Goal: Information Seeking & Learning: Stay updated

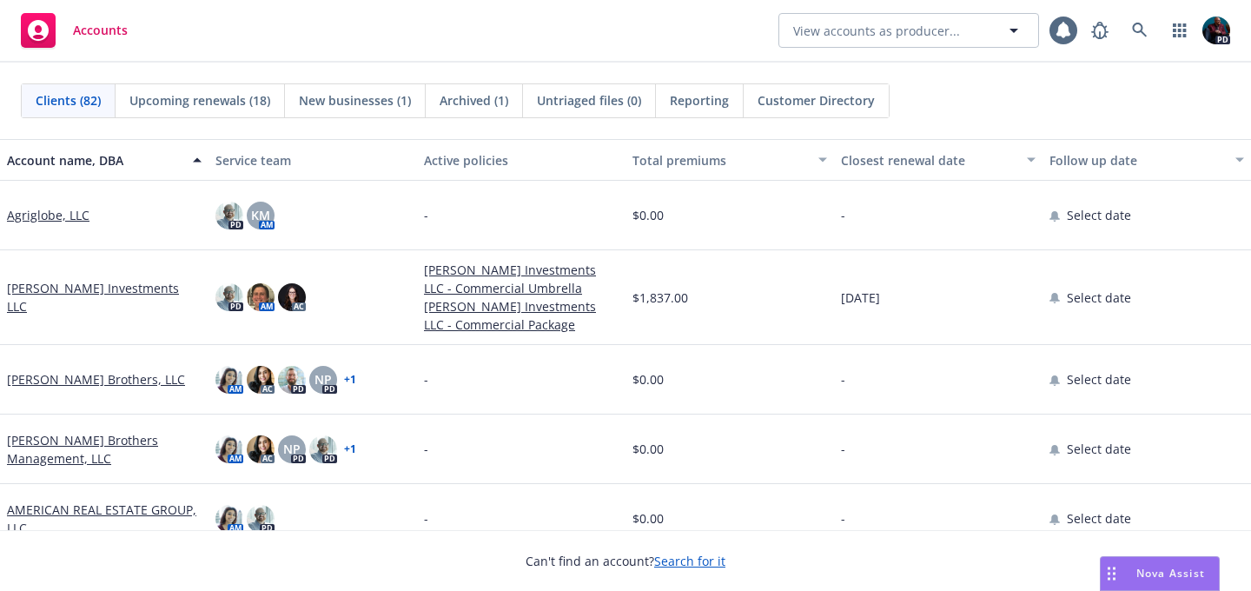
click at [1162, 575] on span "Nova Assist" at bounding box center [1170, 573] width 69 height 15
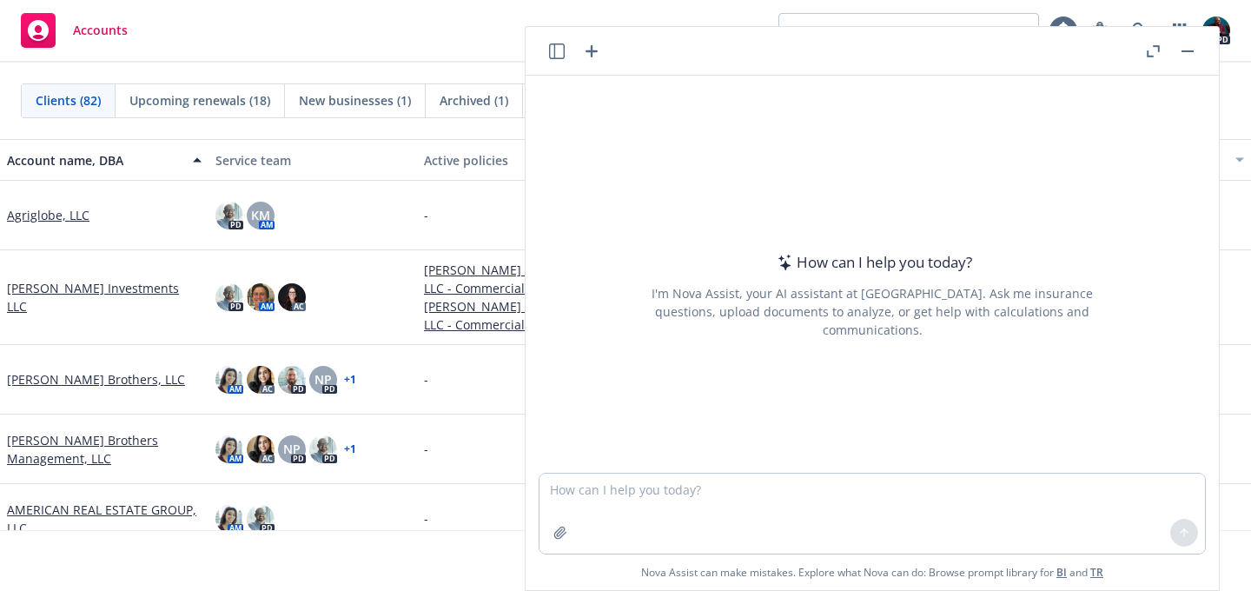
click at [558, 47] on icon "button" at bounding box center [557, 51] width 16 height 16
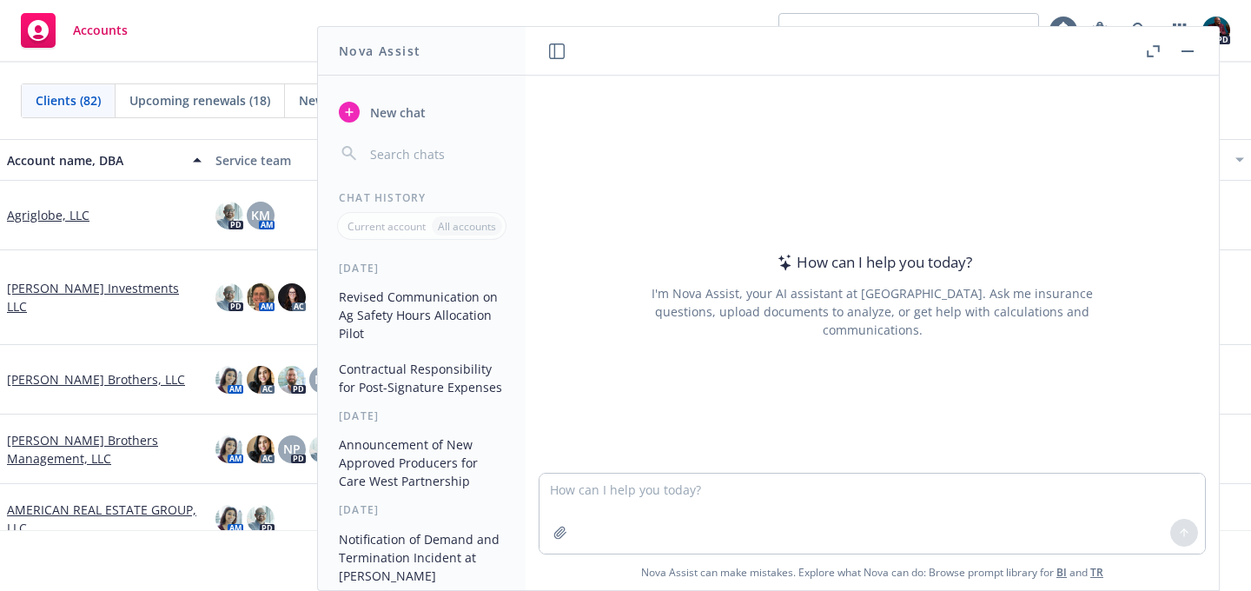
click at [1153, 53] on icon "button" at bounding box center [1153, 51] width 13 height 12
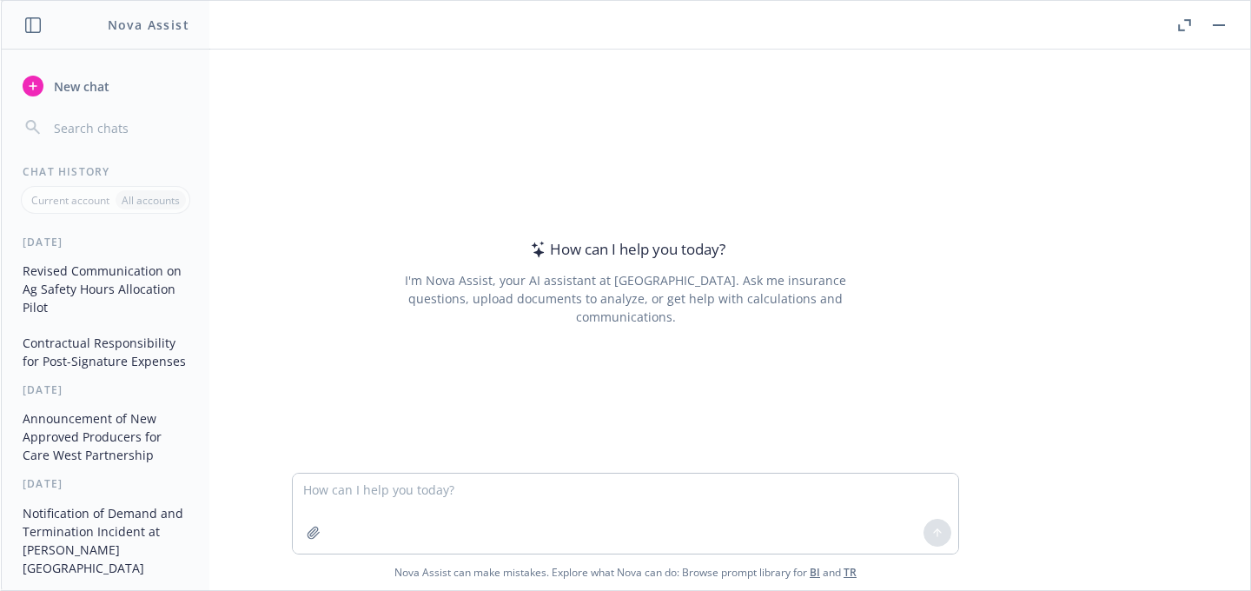
click at [104, 285] on button "Revised Communication on Ag Safety Hours Allocation Pilot" at bounding box center [106, 288] width 180 height 65
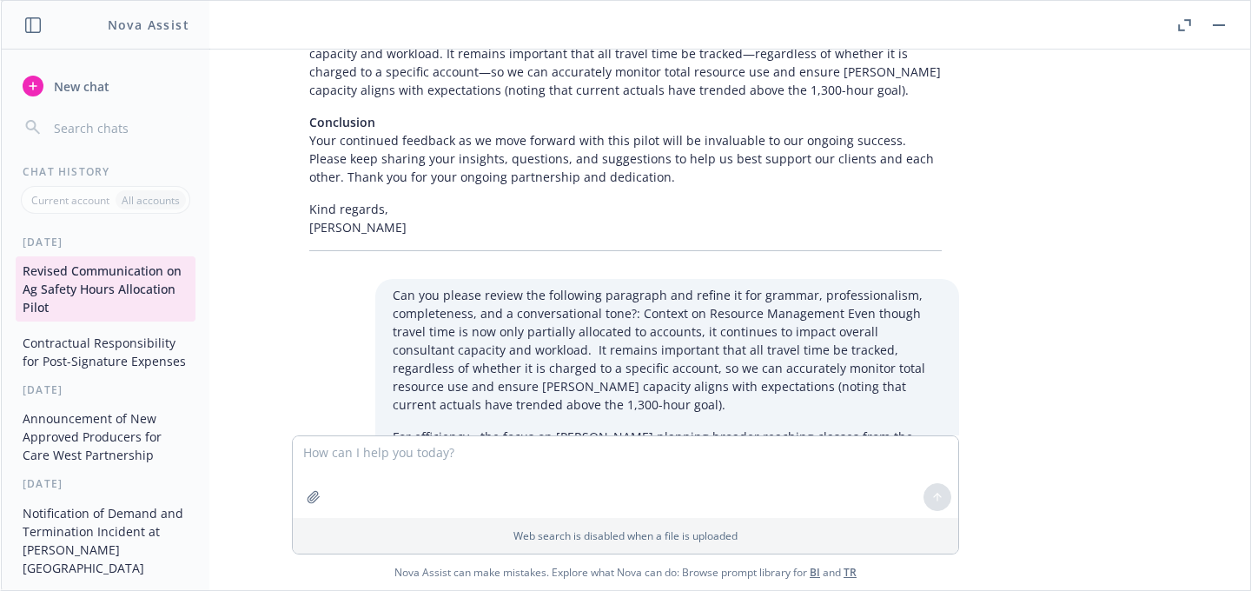
scroll to position [7233, 0]
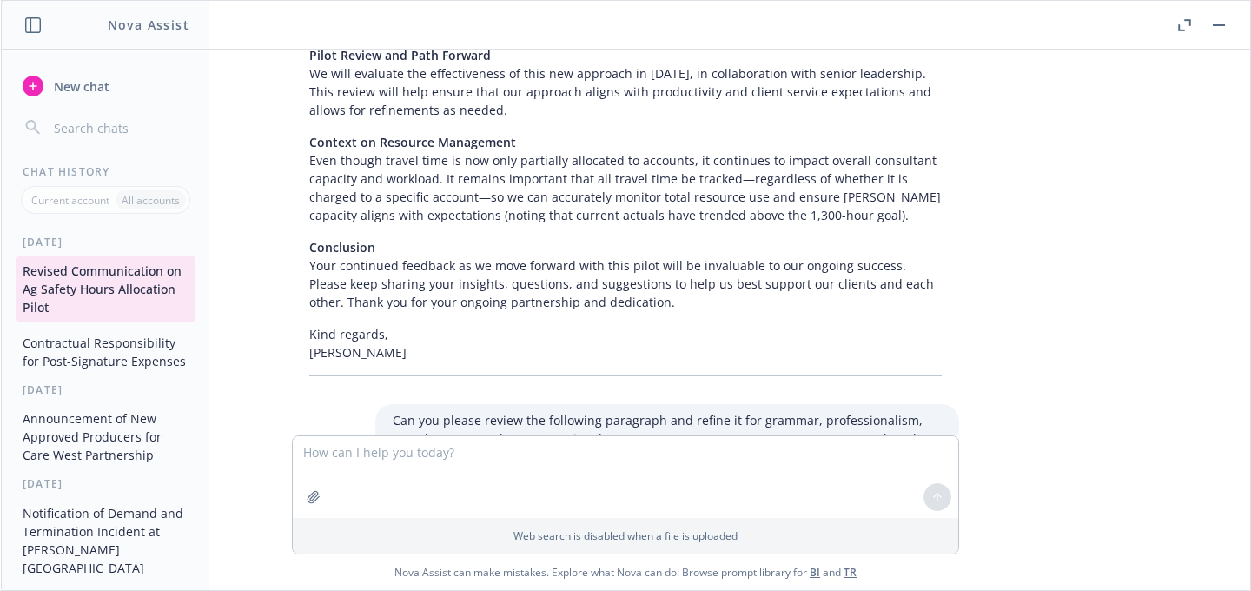
click at [70, 363] on button "Contractual Responsibility for Post-Signature Expenses" at bounding box center [106, 351] width 180 height 47
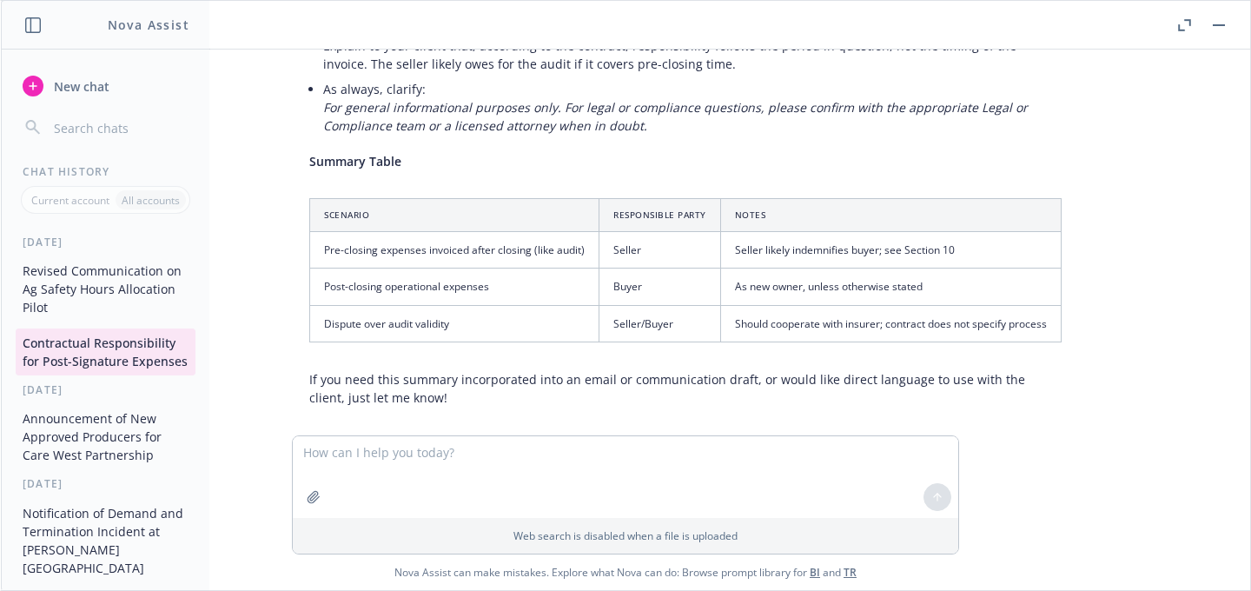
scroll to position [818, 0]
click at [70, 452] on button "Announcement of New Approved Producers for Care West Partnership" at bounding box center [106, 436] width 180 height 65
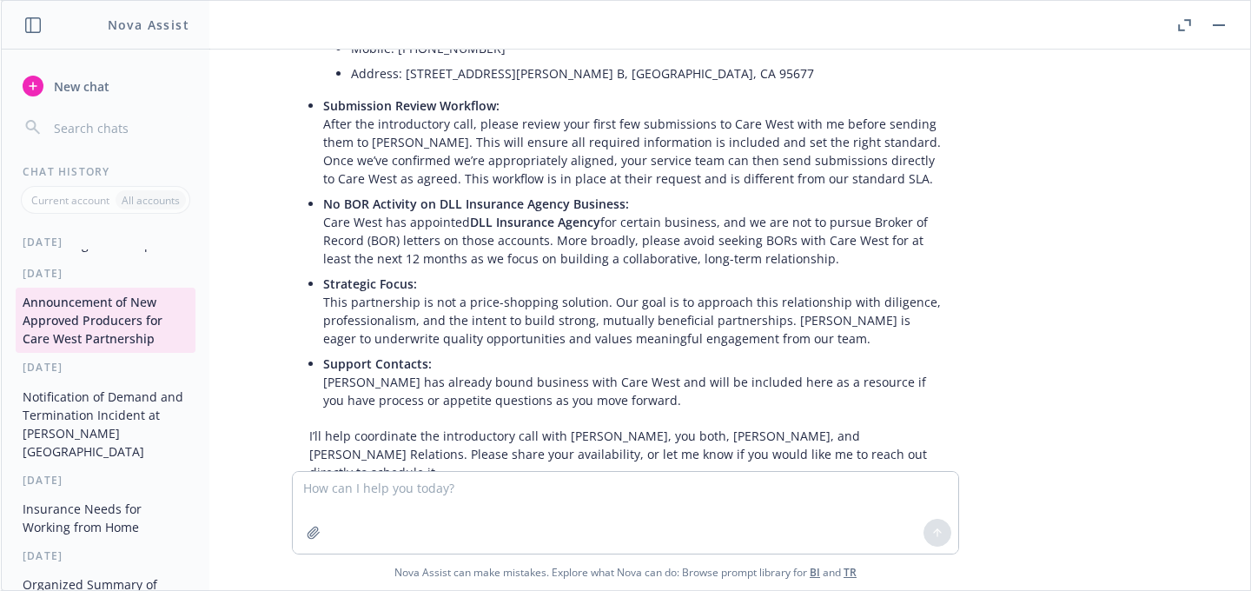
scroll to position [119, 0]
click at [78, 442] on button "Notification of Demand and Termination Incident at [PERSON_NAME][GEOGRAPHIC_DAT…" at bounding box center [106, 421] width 180 height 83
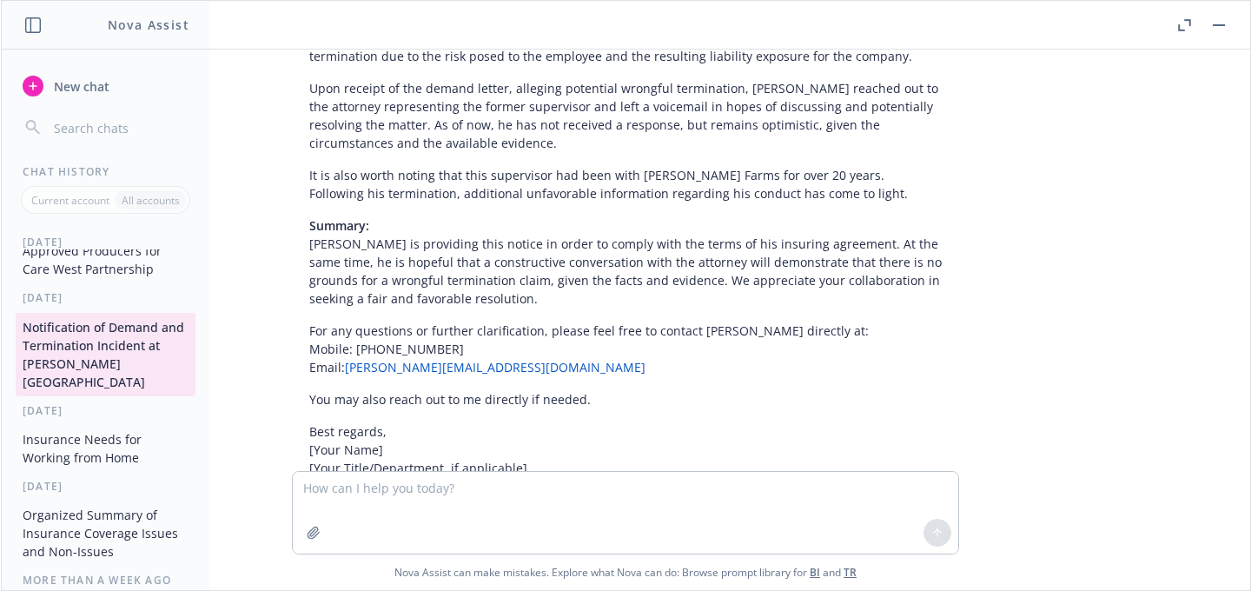
scroll to position [189, 0]
click at [78, 442] on button "Insurance Needs for Working from Home" at bounding box center [106, 444] width 180 height 47
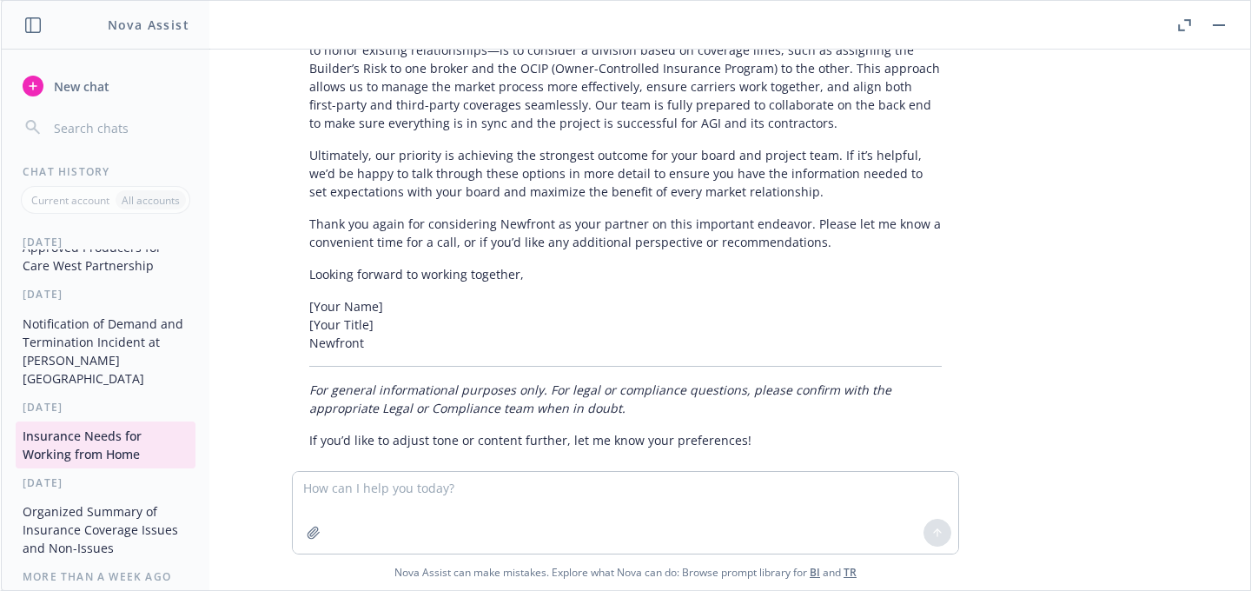
scroll to position [2358, 0]
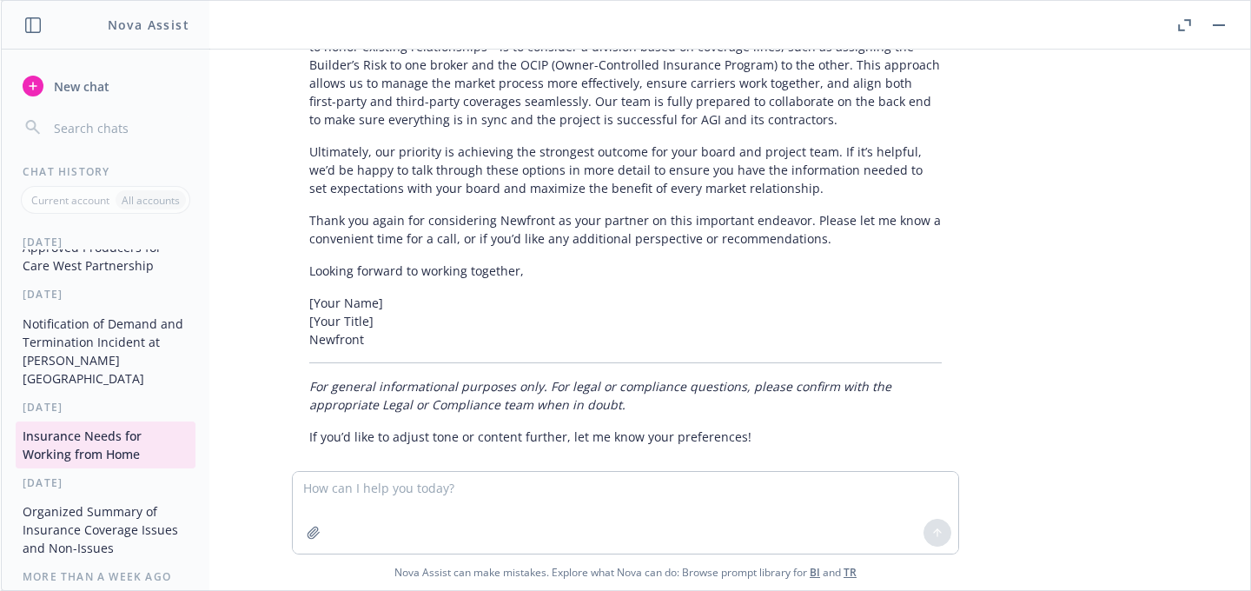
click at [72, 522] on button "Organized Summary of Insurance Coverage Issues and Non-Issues" at bounding box center [106, 529] width 180 height 65
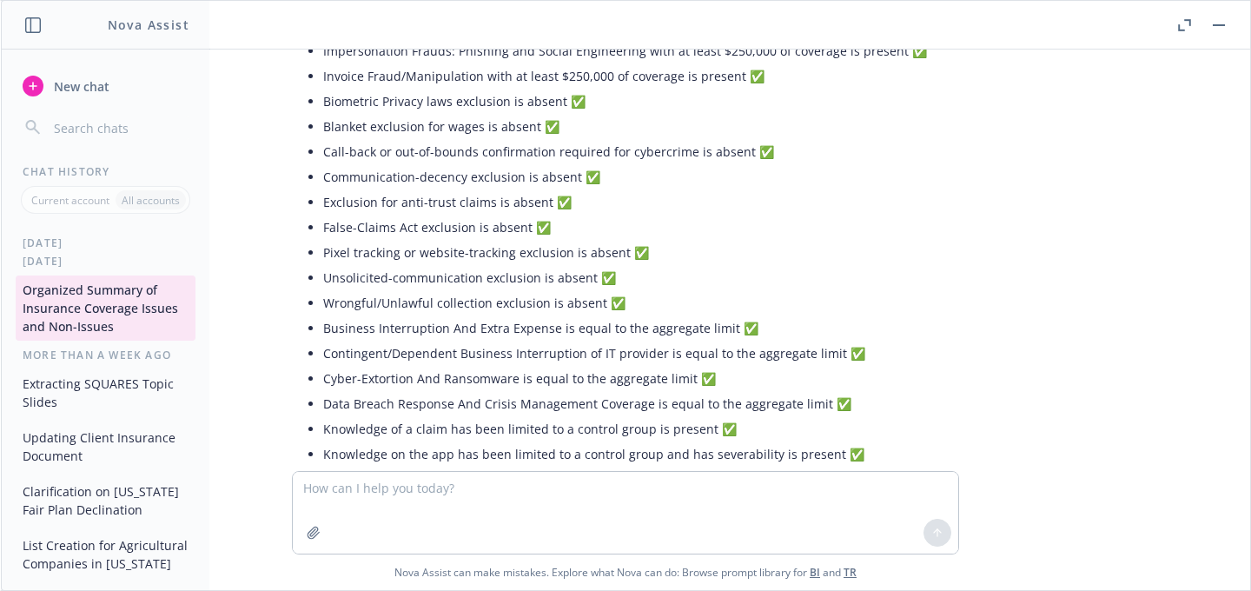
scroll to position [416, 0]
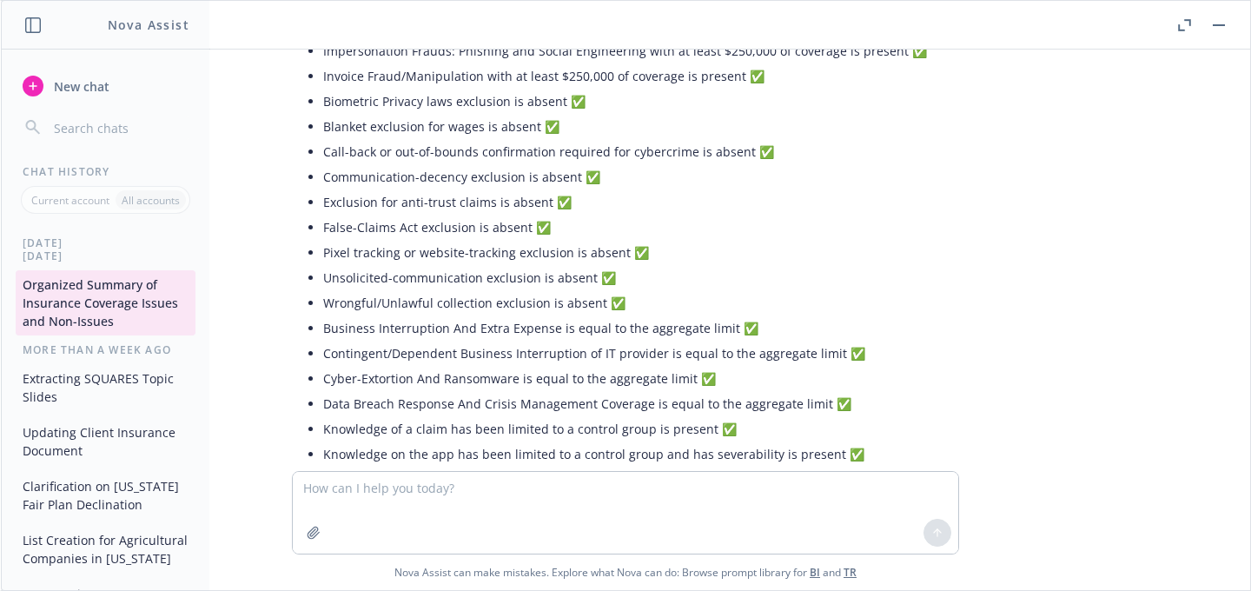
click at [113, 385] on button "Extracting SQUARES Topic Slides" at bounding box center [106, 387] width 180 height 47
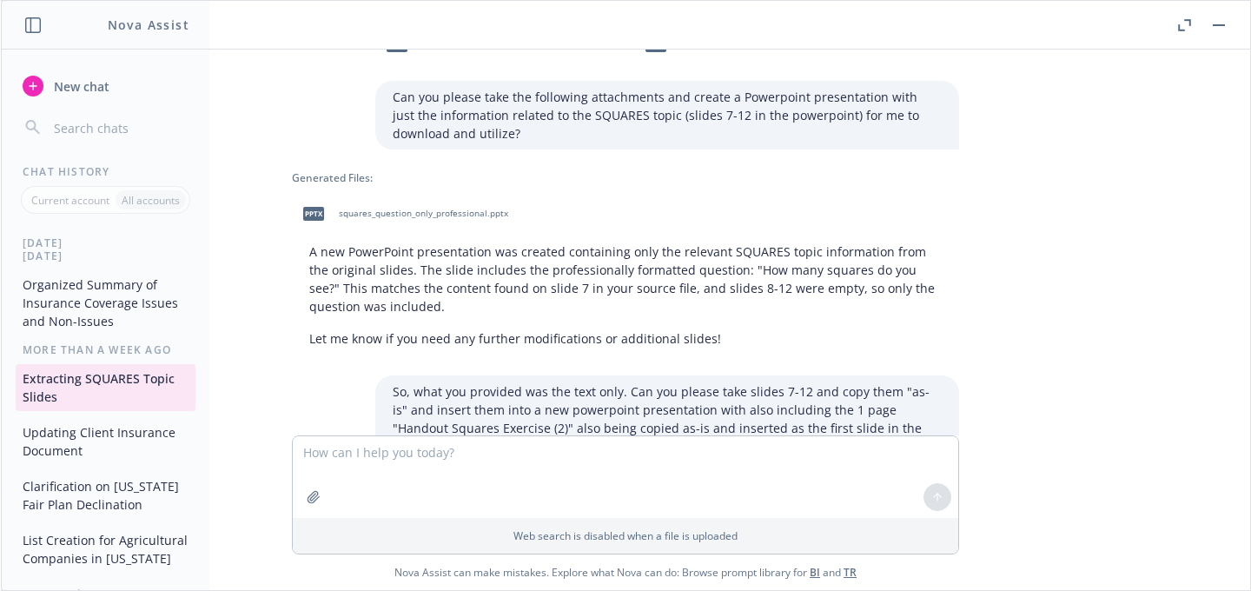
scroll to position [0, 0]
